Goal: Task Accomplishment & Management: Use online tool/utility

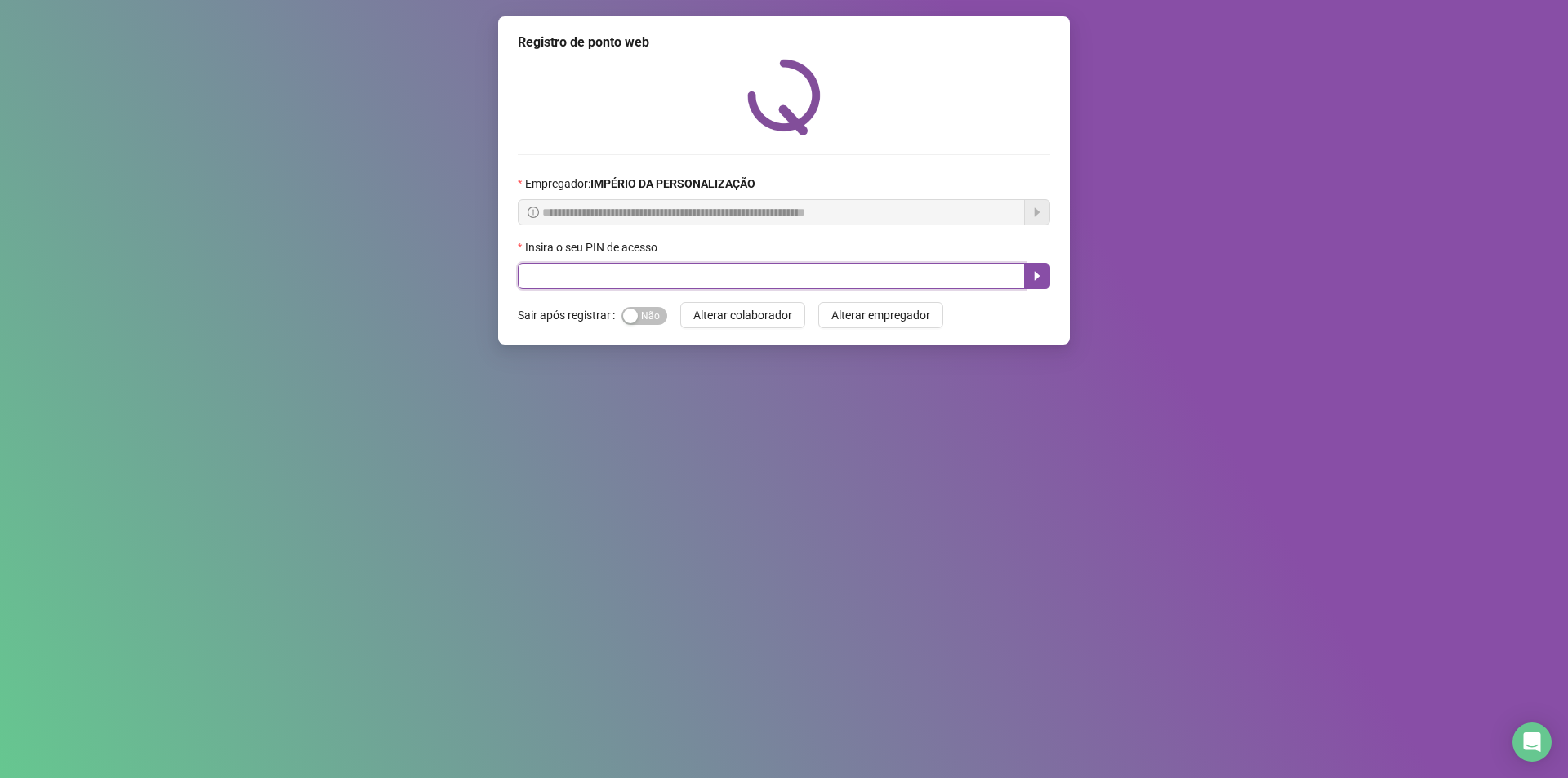
drag, startPoint x: 699, startPoint y: 277, endPoint x: 728, endPoint y: 238, distance: 48.6
click at [699, 276] on input "text" at bounding box center [772, 276] width 508 height 26
type input "*****"
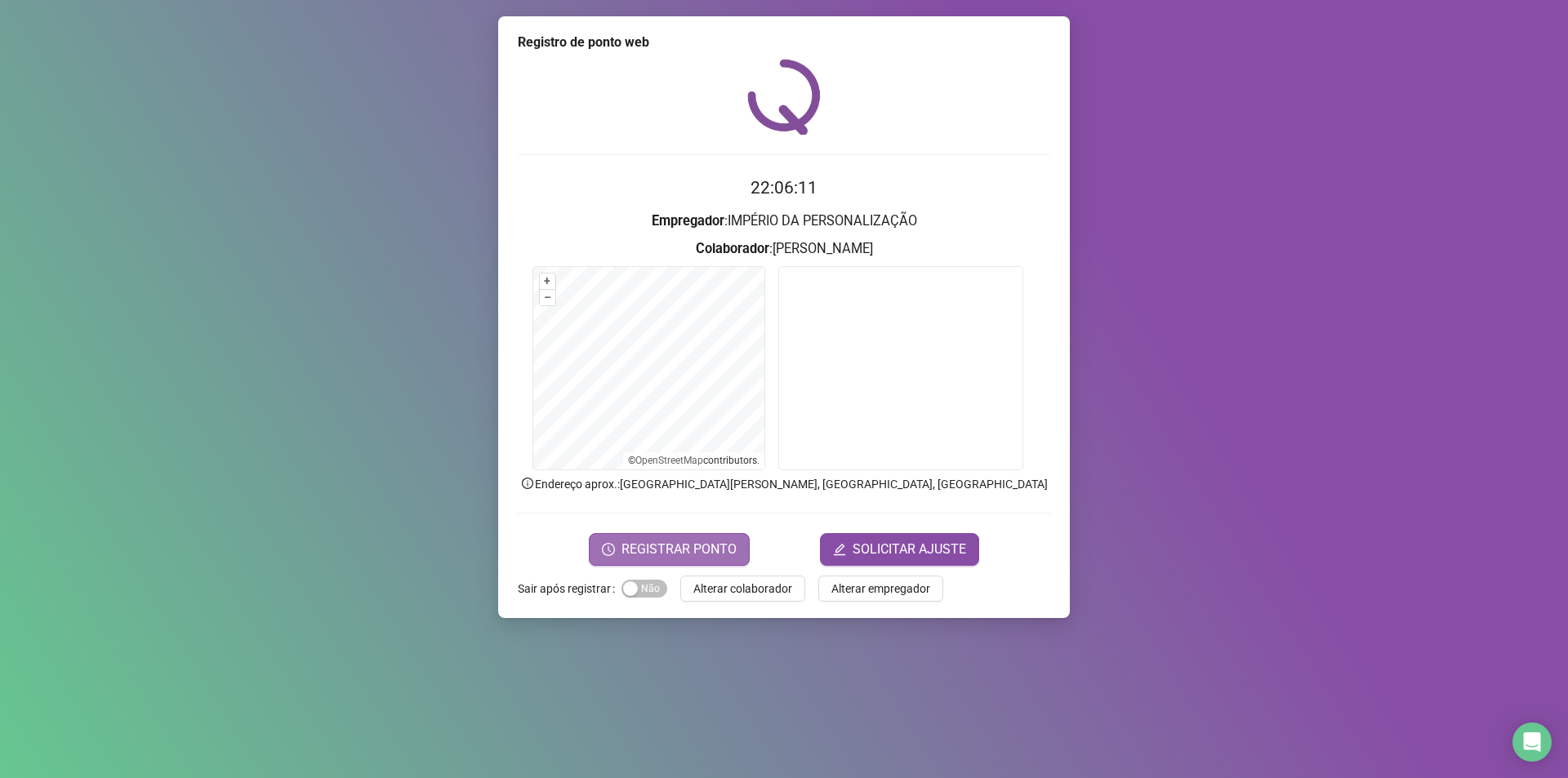
drag, startPoint x: 609, startPoint y: 542, endPoint x: 610, endPoint y: 534, distance: 8.1
click at [610, 535] on button "REGISTRAR PONTO" at bounding box center [669, 549] width 161 height 32
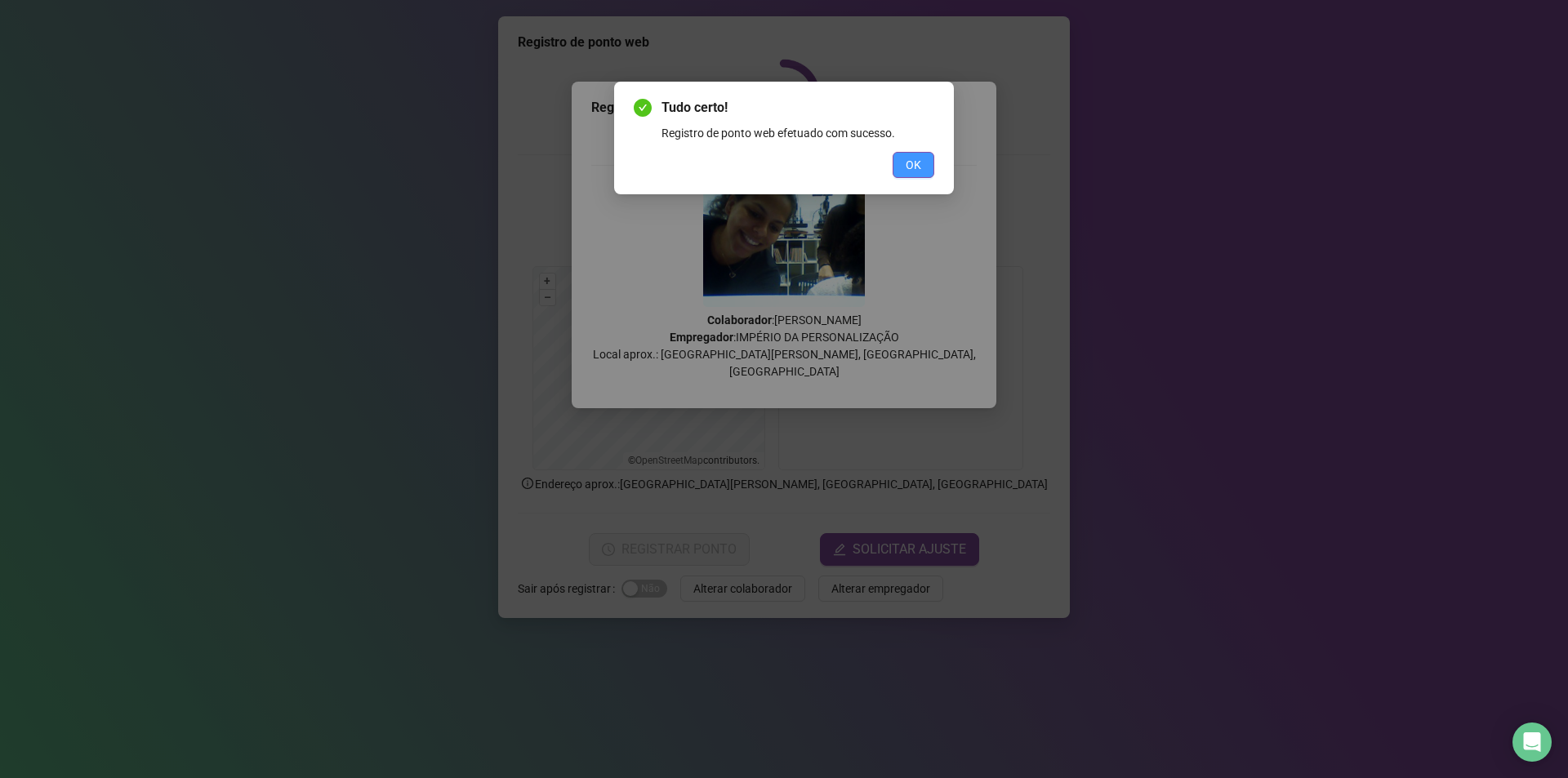
click at [910, 174] on button "OK" at bounding box center [913, 164] width 42 height 26
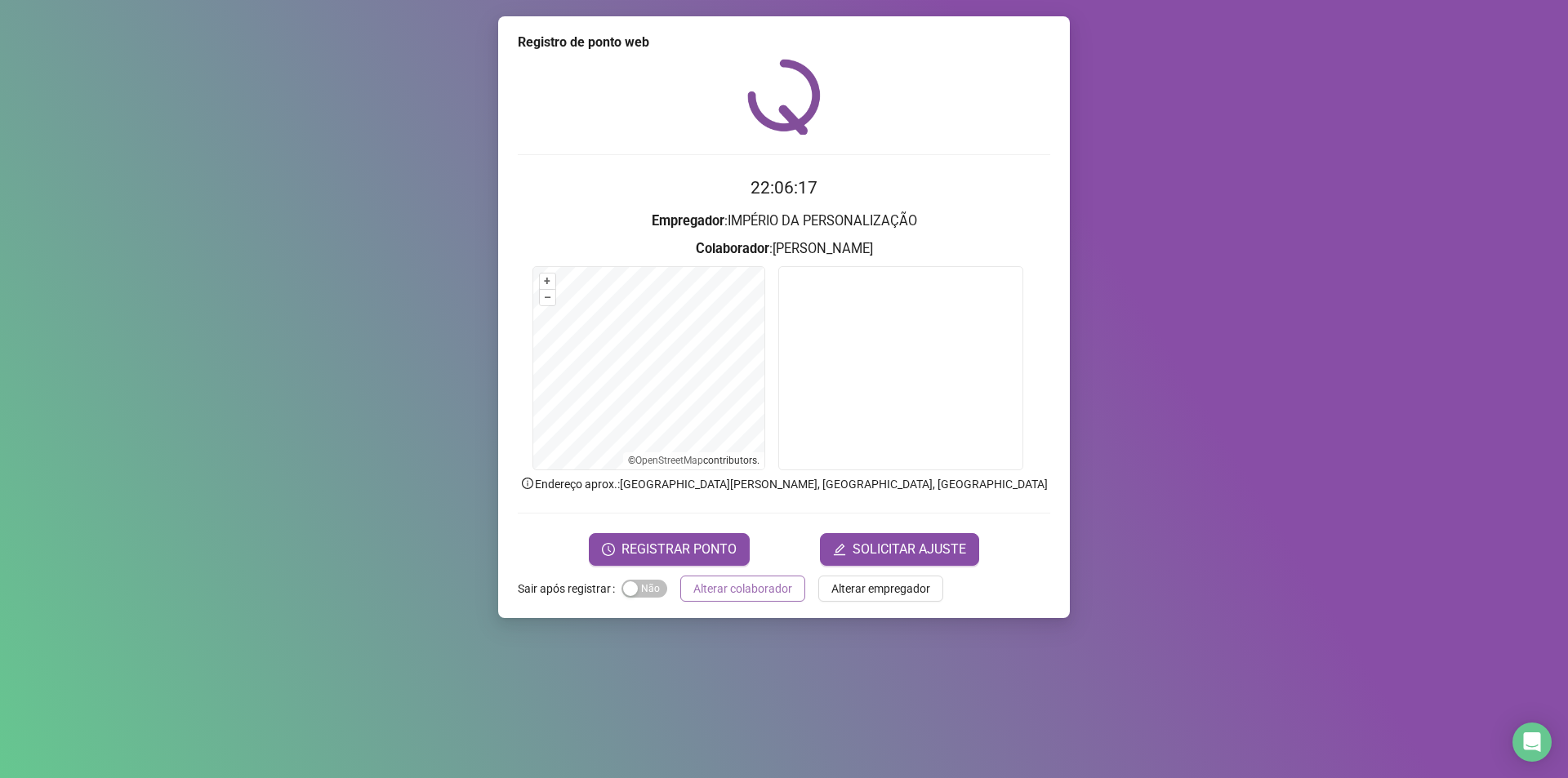
click at [722, 589] on span "Alterar colaborador" at bounding box center [743, 588] width 99 height 18
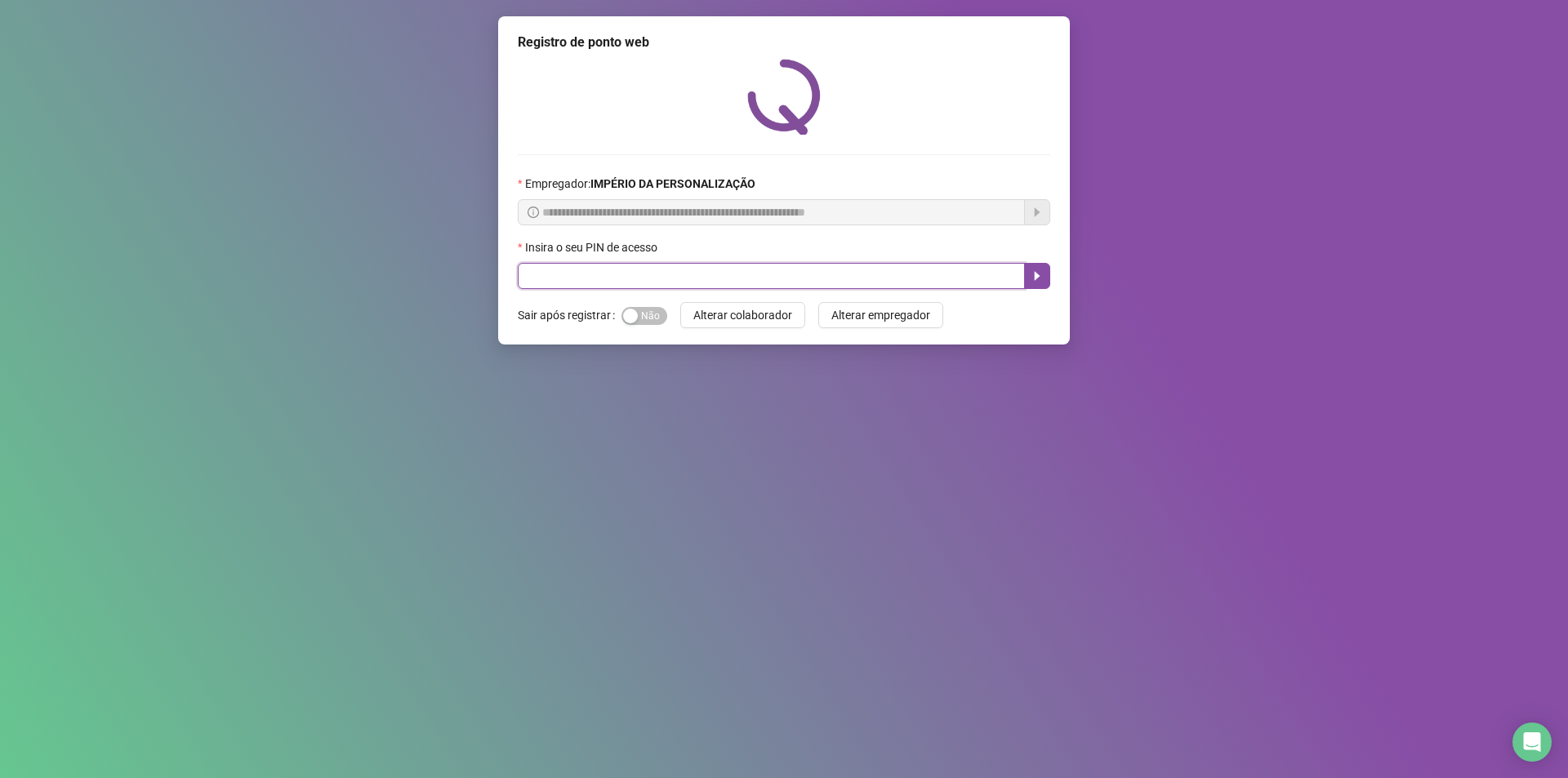
click at [752, 270] on input "text" at bounding box center [772, 276] width 508 height 26
type input "*****"
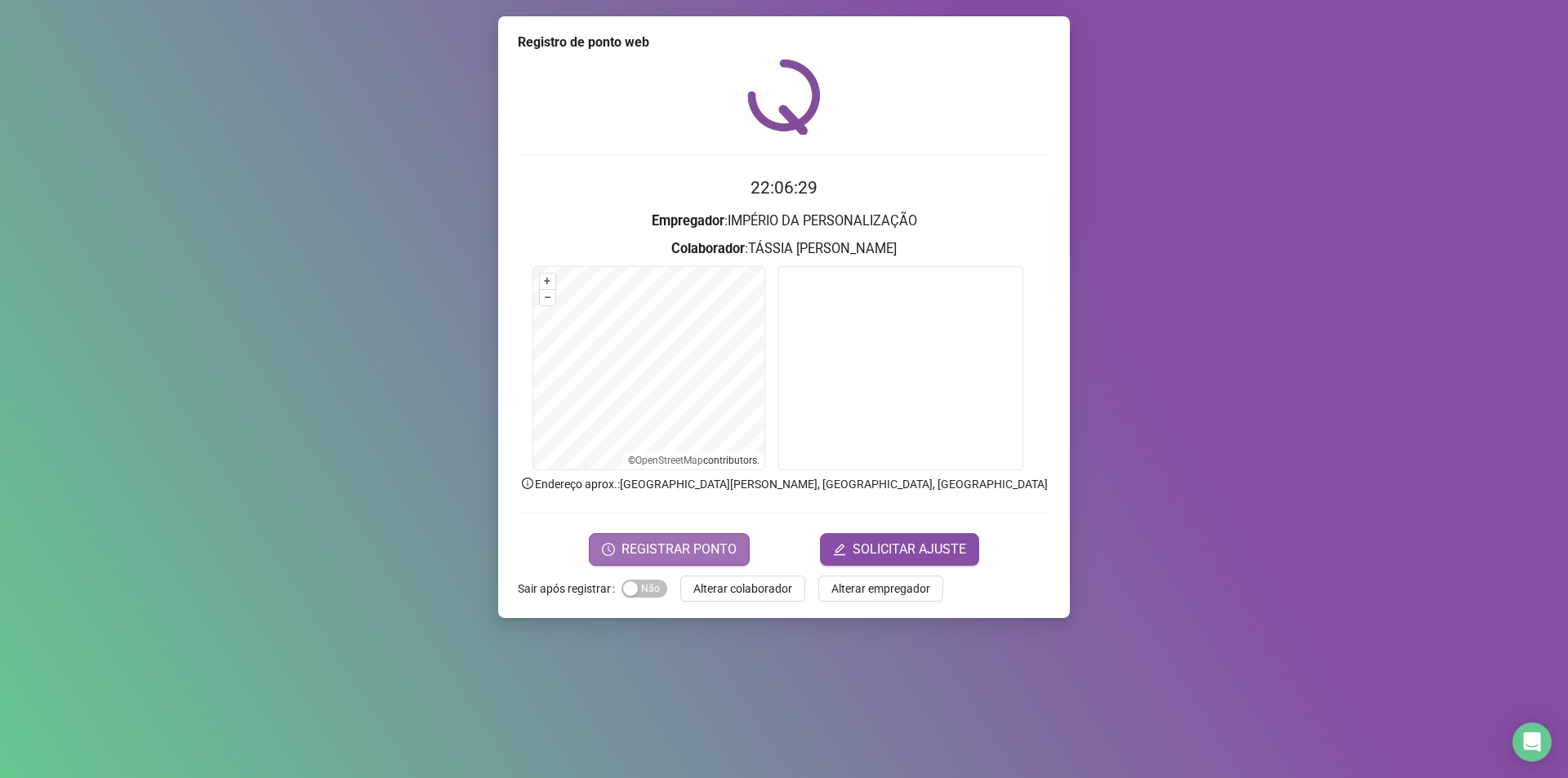
click at [655, 545] on span "REGISTRAR PONTO" at bounding box center [679, 549] width 115 height 20
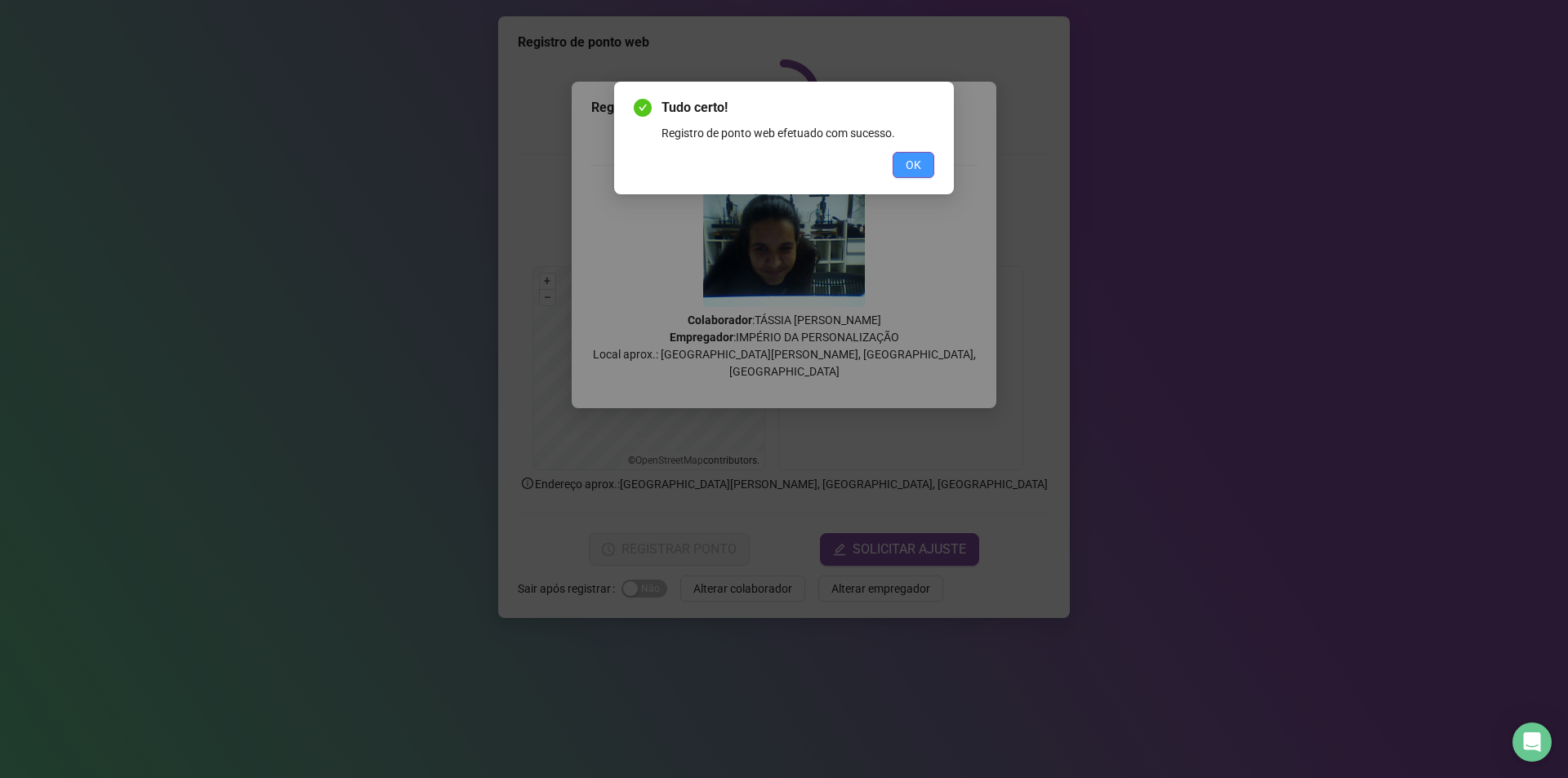
click at [916, 166] on span "OK" at bounding box center [914, 164] width 15 height 18
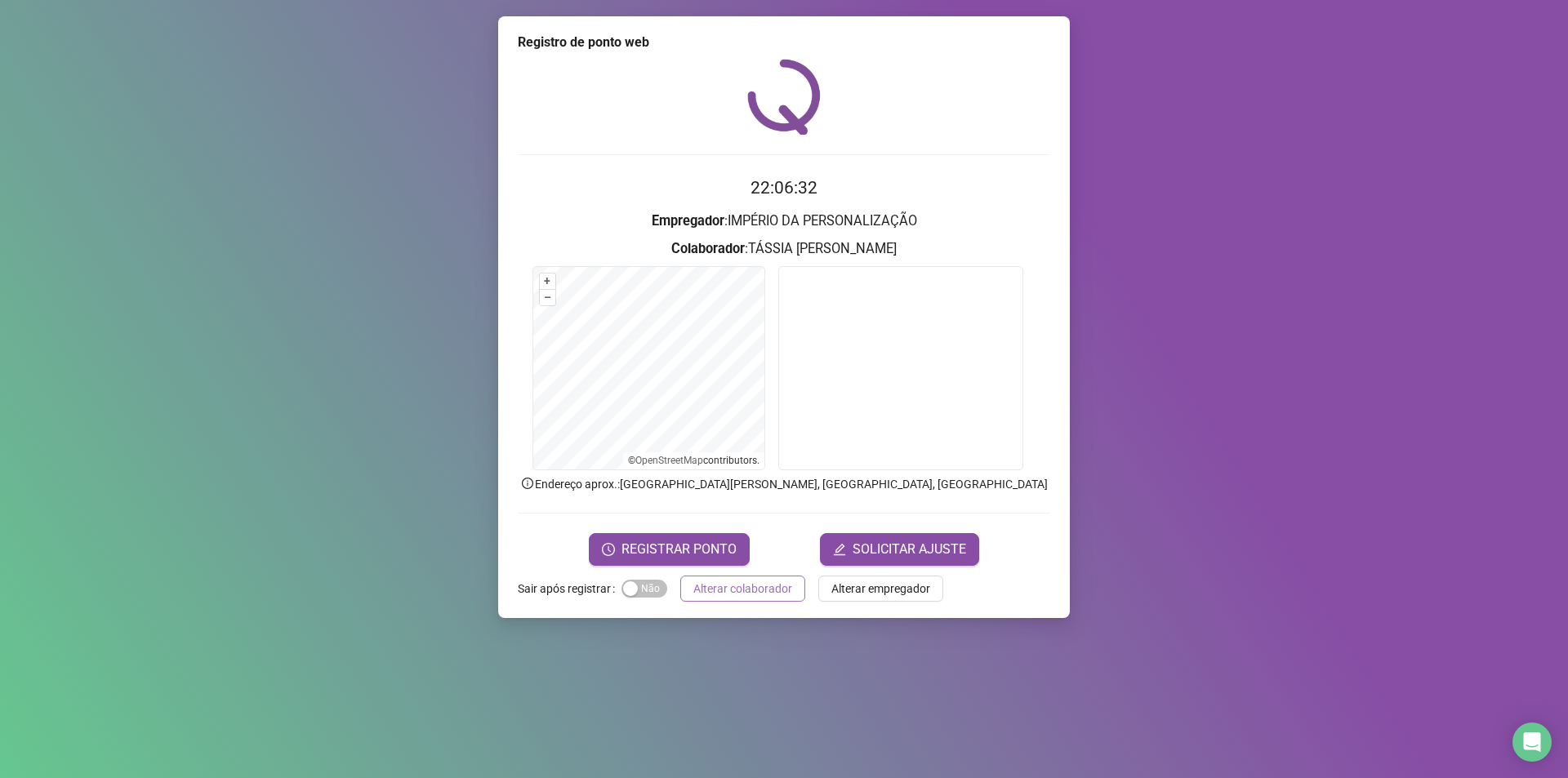
click at [763, 593] on span "Alterar colaborador" at bounding box center [743, 588] width 99 height 18
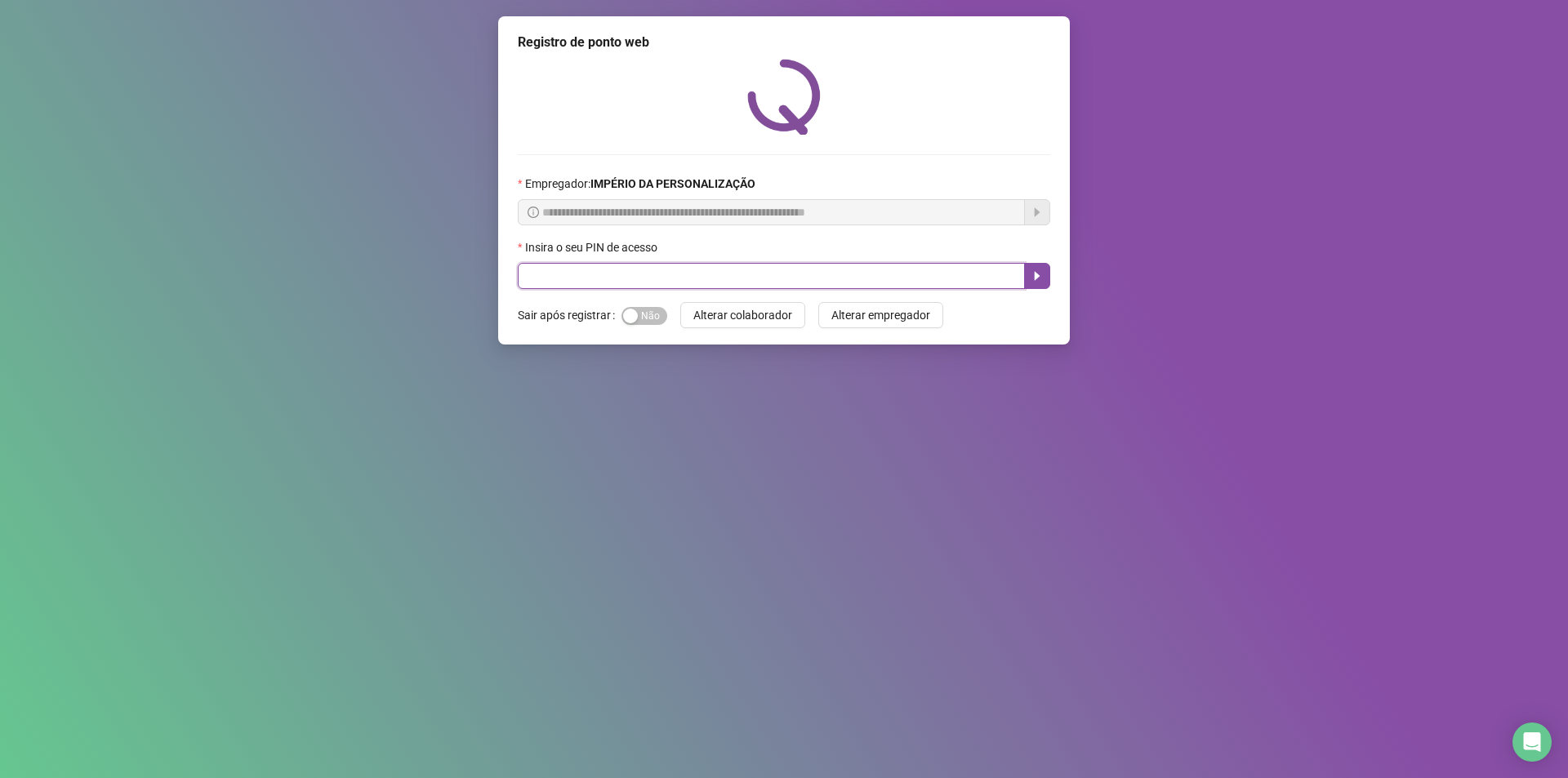
click at [691, 285] on input "text" at bounding box center [772, 276] width 508 height 26
type input "*****"
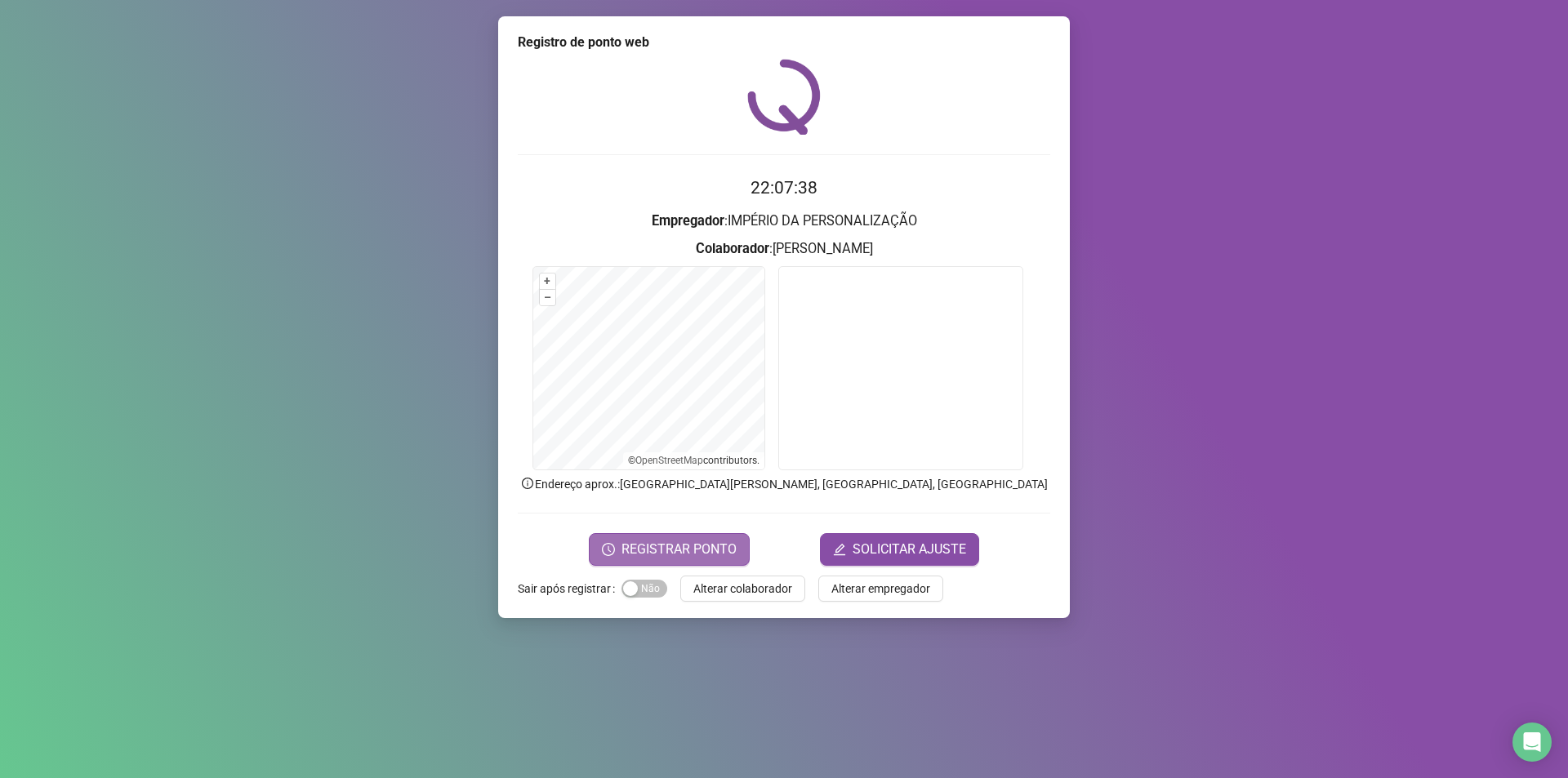
click at [721, 544] on span "REGISTRAR PONTO" at bounding box center [679, 549] width 115 height 20
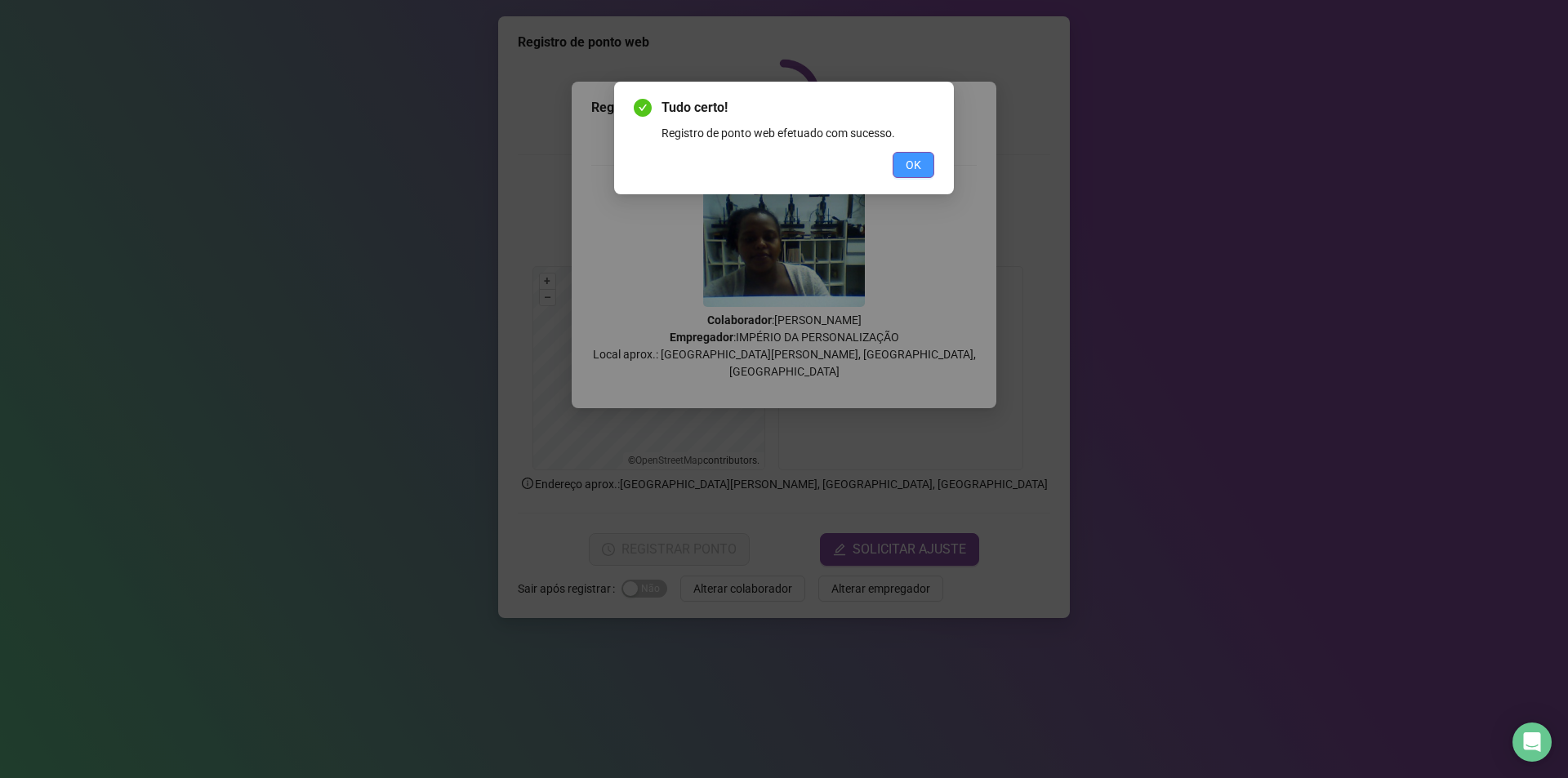
click at [921, 171] on span "OK" at bounding box center [914, 164] width 15 height 18
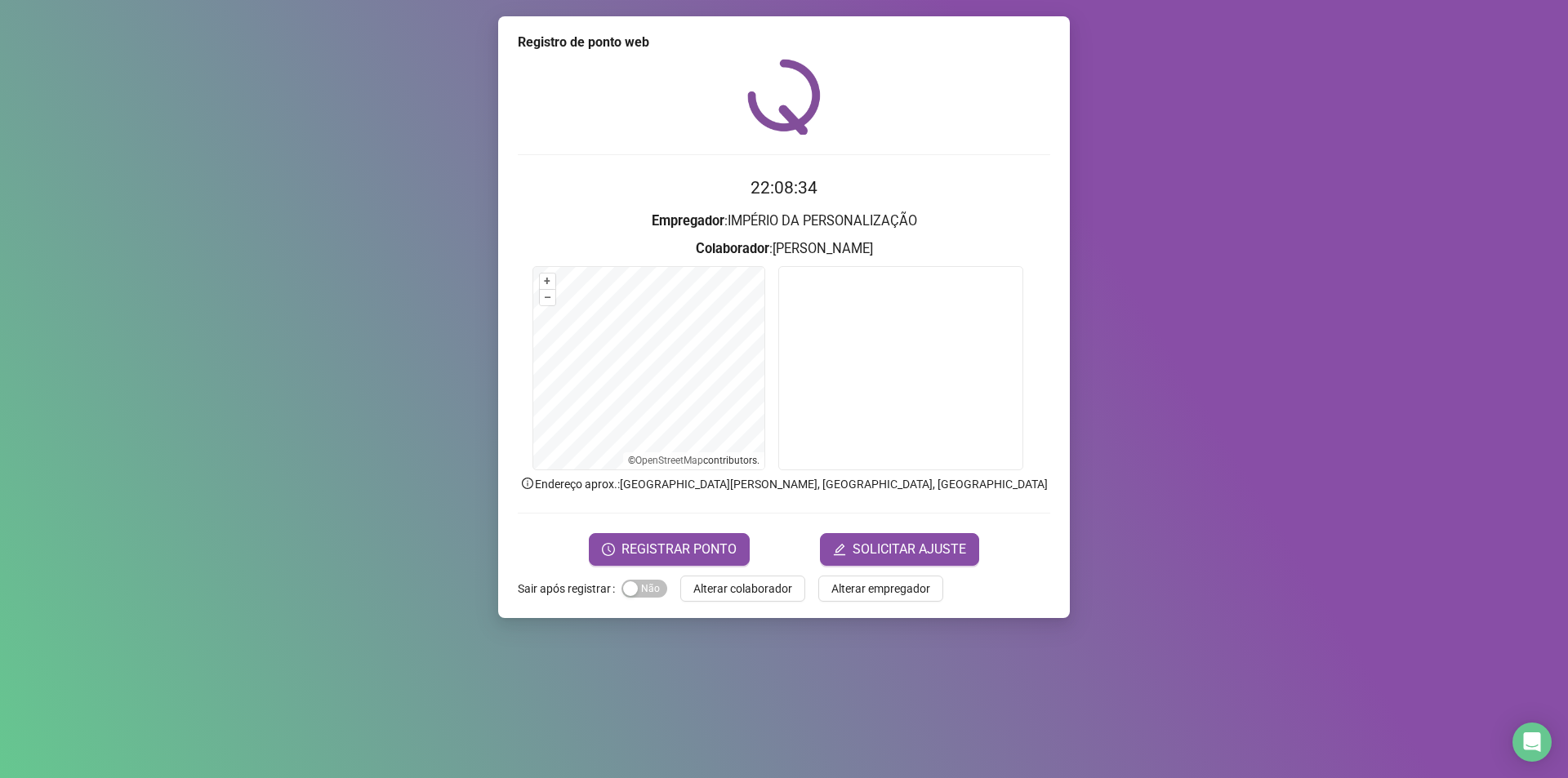
click at [368, 556] on div "Registro de ponto web 22:08:34 Empregador : IMPÉRIO DA PERSONALIZAÇÃO Colaborad…" at bounding box center [784, 389] width 1568 height 778
click at [743, 585] on span "Alterar colaborador" at bounding box center [743, 588] width 99 height 18
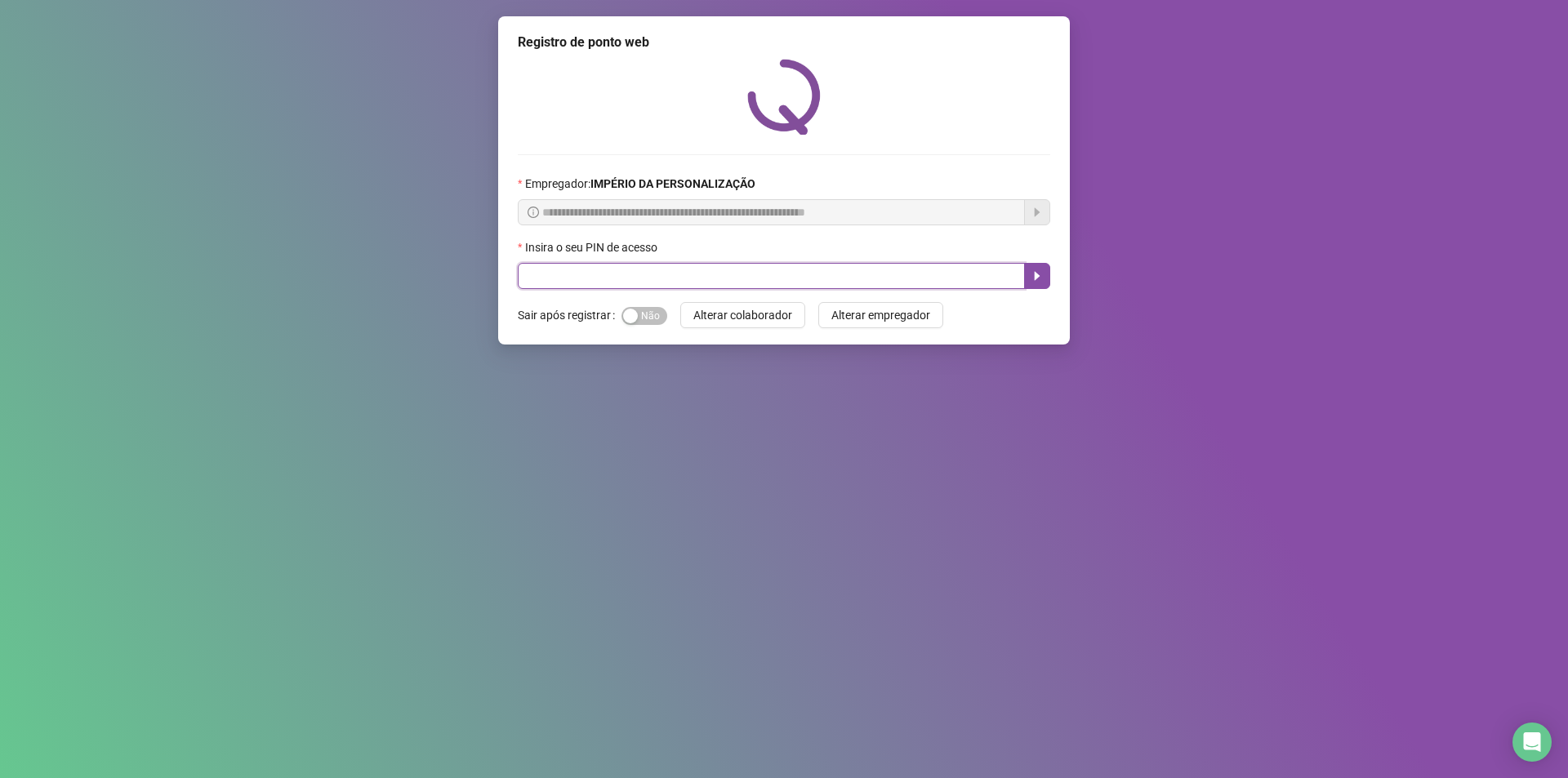
click at [675, 282] on input "text" at bounding box center [772, 276] width 508 height 26
type input "*****"
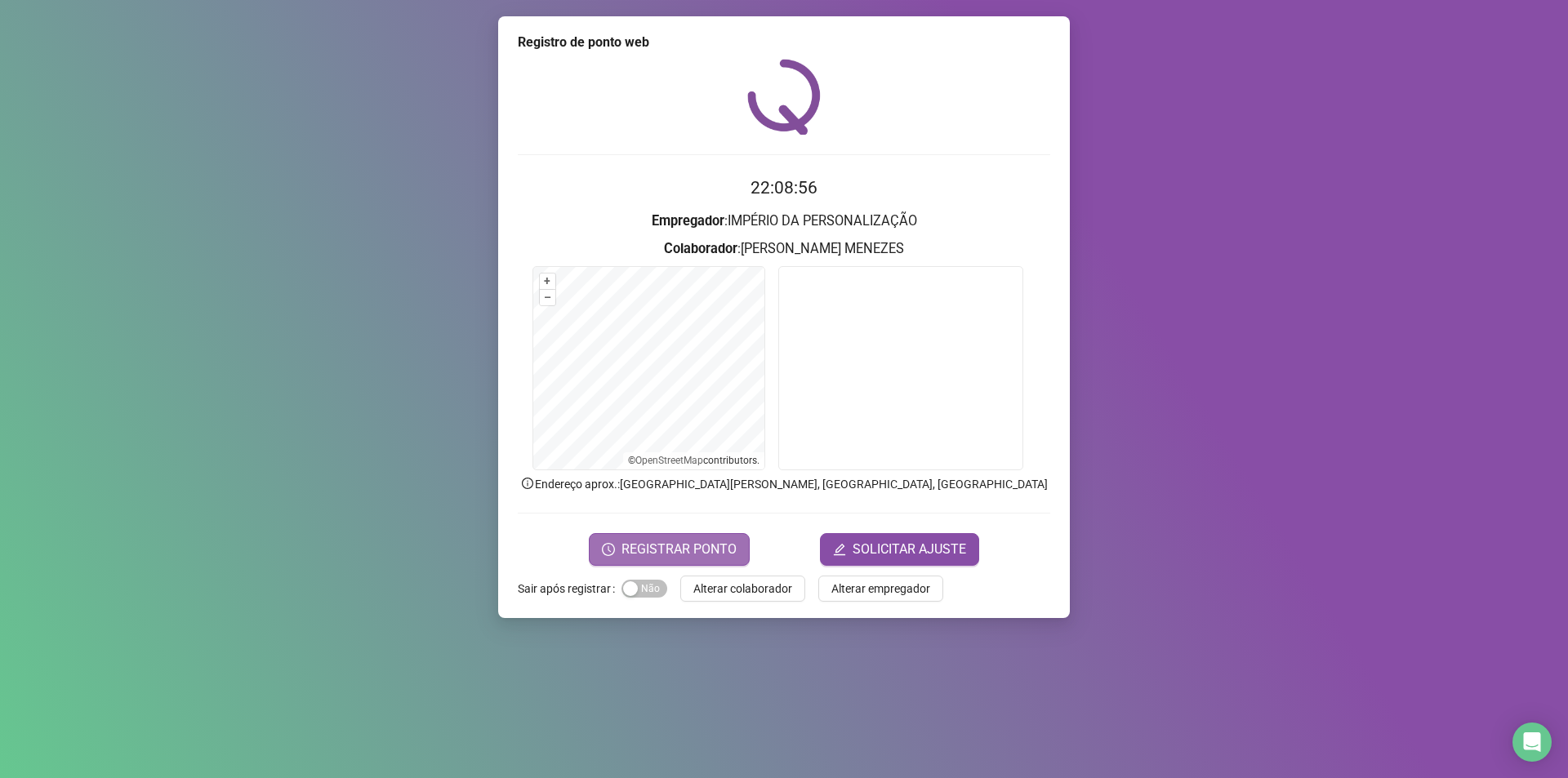
click at [650, 543] on span "REGISTRAR PONTO" at bounding box center [679, 549] width 115 height 20
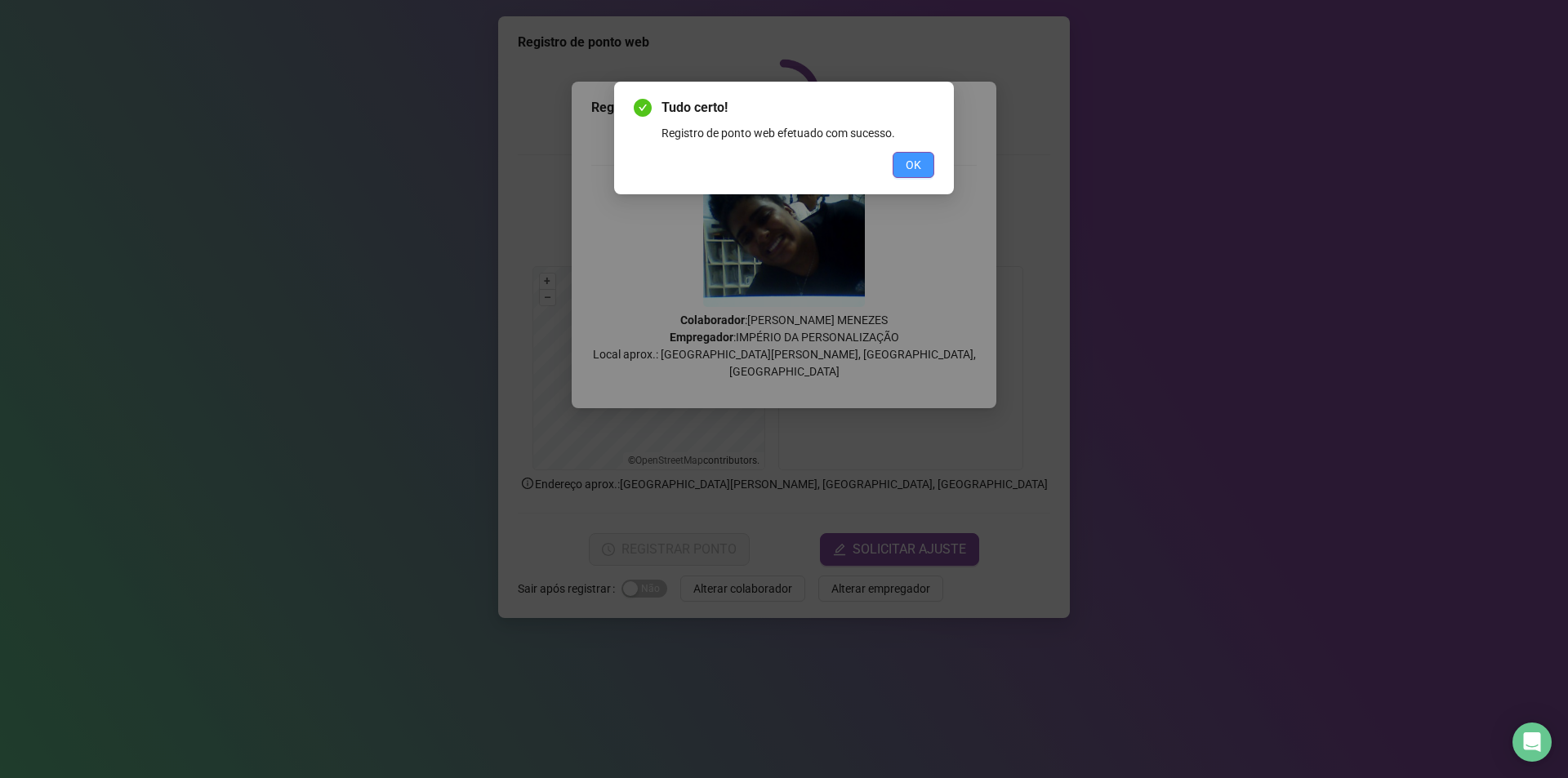
click at [929, 155] on button "OK" at bounding box center [913, 164] width 42 height 26
